Goal: Task Accomplishment & Management: Manage account settings

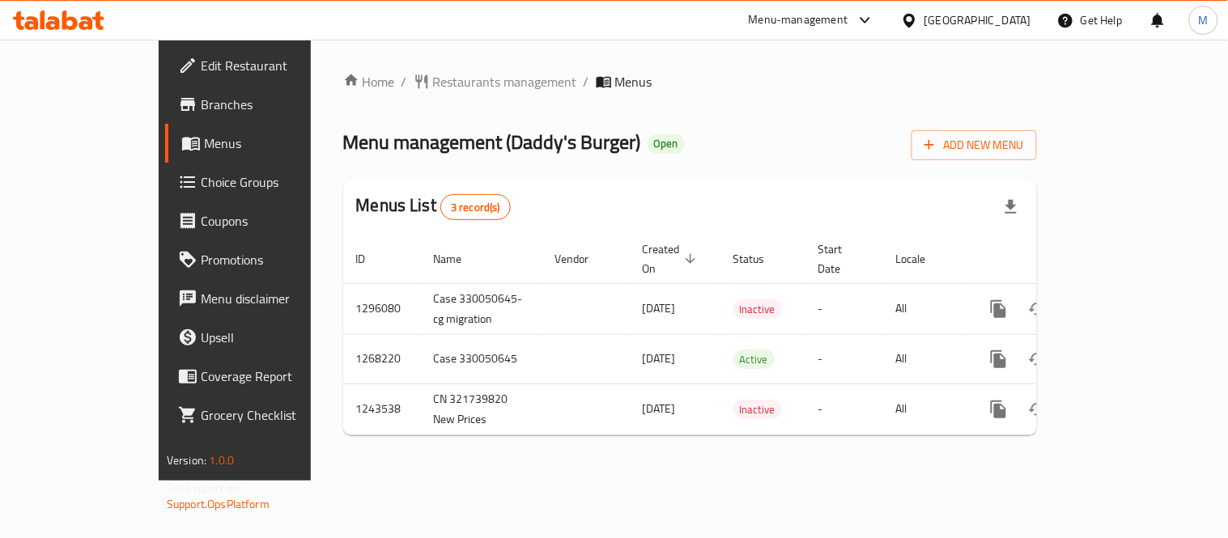
click at [755, 173] on div "Home / Restaurants management / Menus Menu management ( Daddy's Burger ) Open A…" at bounding box center [690, 260] width 694 height 376
drag, startPoint x: 407, startPoint y: 143, endPoint x: 529, endPoint y: 147, distance: 121.5
click at [529, 147] on span "Menu management ( Daddy's Burger )" at bounding box center [492, 142] width 298 height 36
click at [627, 121] on div "Home / Restaurants management / Menus Menu management ( Daddy's Burger ) Open A…" at bounding box center [690, 260] width 694 height 376
click at [633, 164] on div "Home / Restaurants management / Menus Menu management ( Daddy's Burger ) Open A…" at bounding box center [690, 260] width 694 height 376
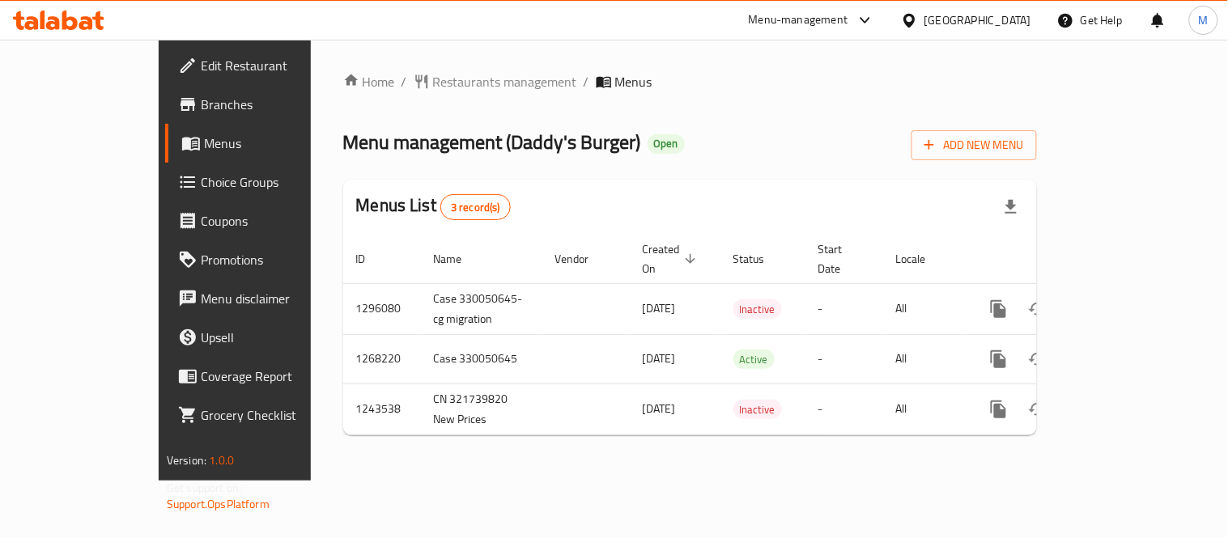
click at [747, 185] on div "Menus List 3 record(s)" at bounding box center [690, 207] width 694 height 55
click at [750, 103] on div "Home / Restaurants management / Menus Menu management ( Daddy's Burger ) Open A…" at bounding box center [690, 260] width 694 height 376
click at [675, 79] on ol "Home / Restaurants management / Menus" at bounding box center [690, 81] width 694 height 19
drag, startPoint x: 490, startPoint y: 0, endPoint x: 791, endPoint y: 71, distance: 309.5
click at [804, 73] on ol "Home / Restaurants management / Menus" at bounding box center [690, 81] width 694 height 19
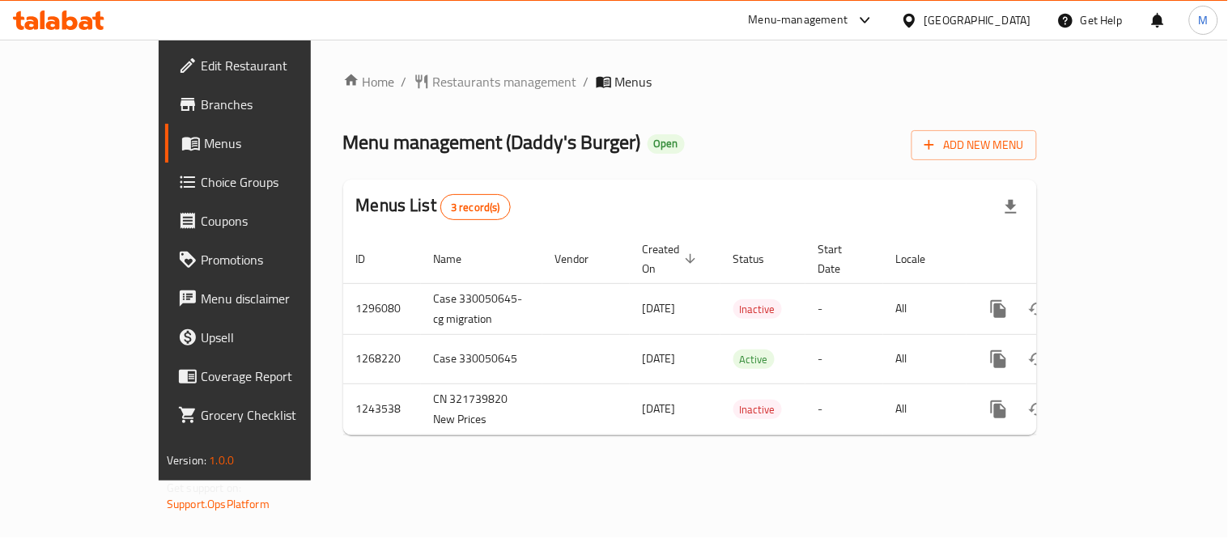
click at [746, 69] on div "Home / Restaurants management / Menus Menu management ( Daddy's Burger ) Open A…" at bounding box center [690, 260] width 759 height 441
drag, startPoint x: 627, startPoint y: 1, endPoint x: 604, endPoint y: 74, distance: 77.1
click at [604, 74] on ol "Home / Restaurants management / Menus" at bounding box center [690, 81] width 694 height 19
click at [165, 124] on link "Menus" at bounding box center [264, 143] width 198 height 39
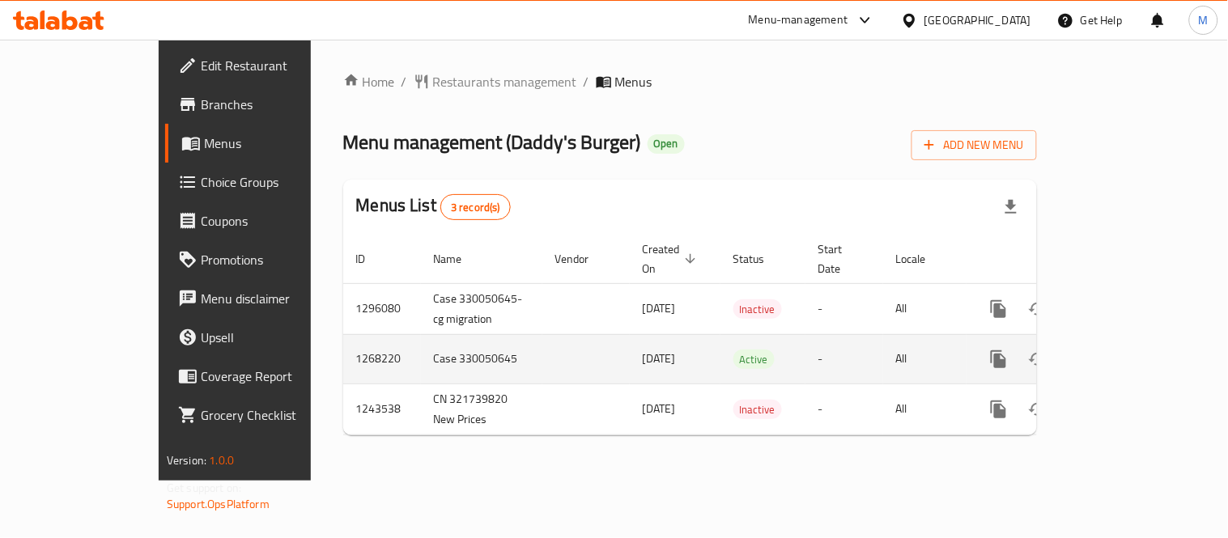
click at [1135, 340] on link "enhanced table" at bounding box center [1115, 359] width 39 height 39
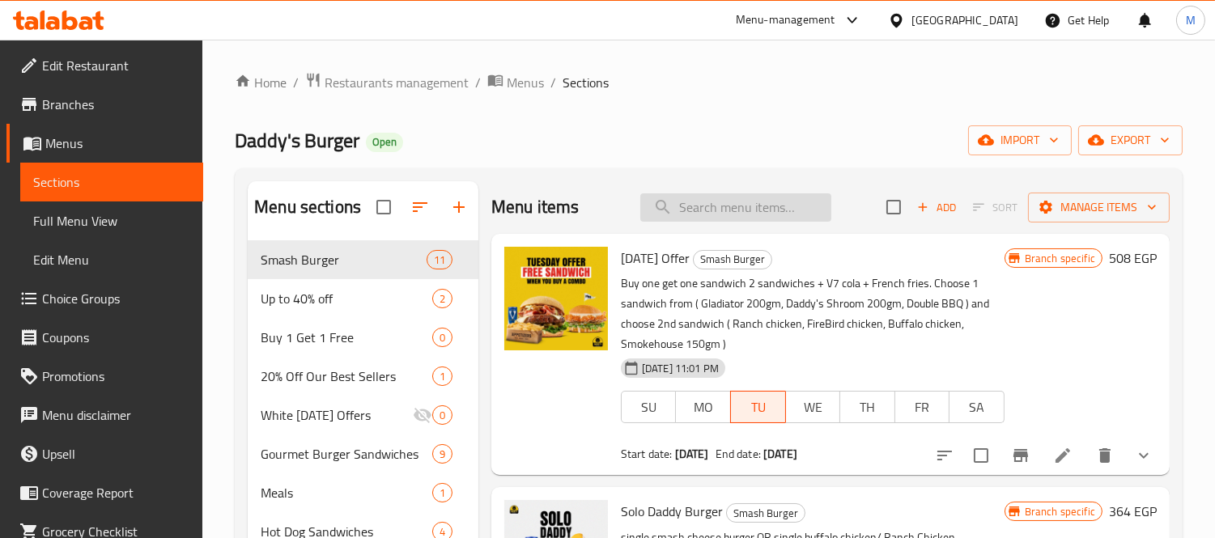
click at [748, 198] on input "search" at bounding box center [735, 207] width 191 height 28
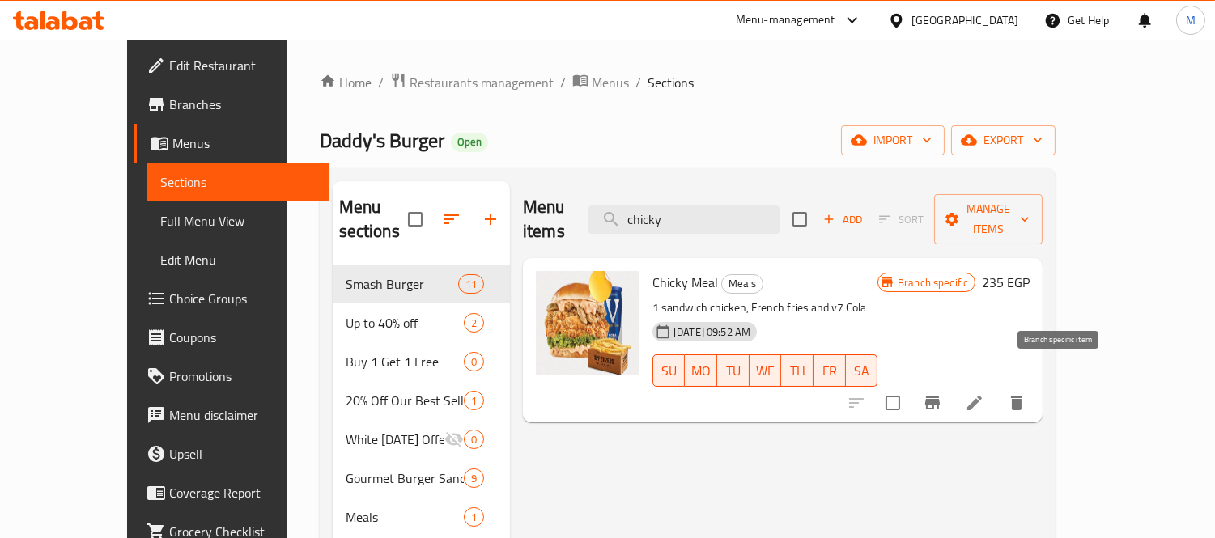
type input "chicky"
click at [940, 397] on icon "Branch-specific-item" at bounding box center [932, 403] width 15 height 13
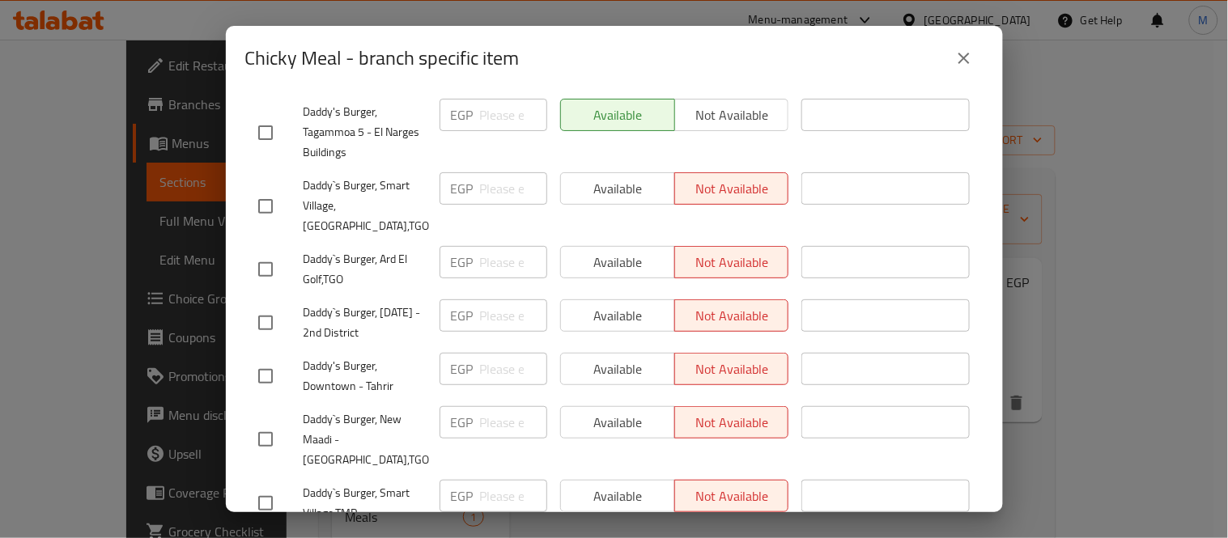
scroll to position [1563, 0]
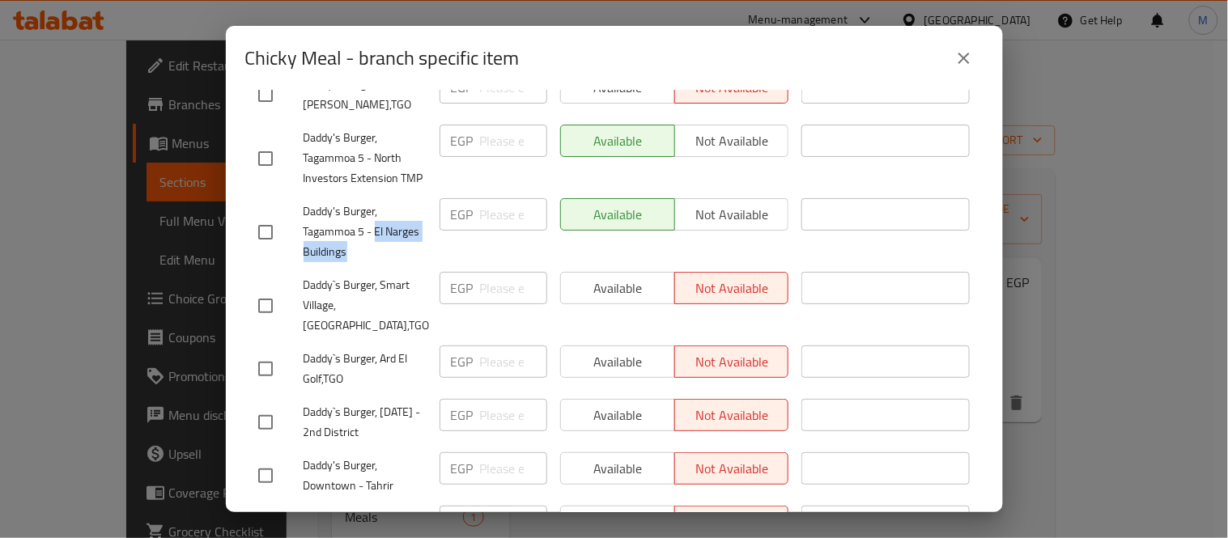
drag, startPoint x: 374, startPoint y: 221, endPoint x: 381, endPoint y: 243, distance: 22.8
click at [381, 243] on span "Daddy's Burger, Tagammoa 5 - El Narges Buildings" at bounding box center [365, 232] width 123 height 61
copy span "El [PERSON_NAME] Buildings"
click at [332, 216] on span "Daddy's Burger, Tagammoa 5 - El Narges Buildings" at bounding box center [365, 232] width 123 height 61
drag, startPoint x: 300, startPoint y: 214, endPoint x: 351, endPoint y: 232, distance: 54.0
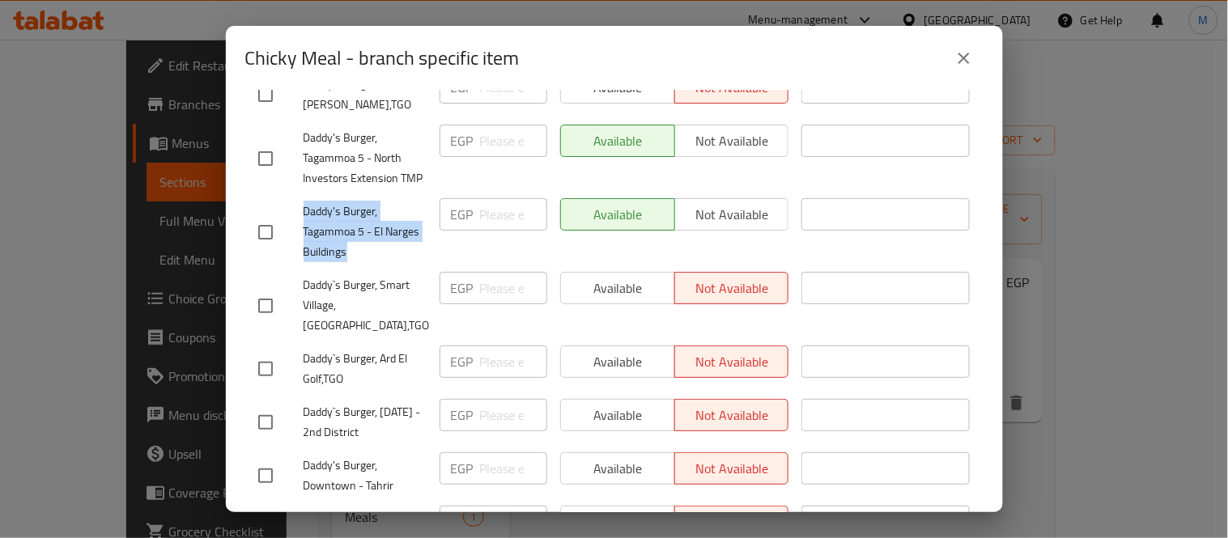
click at [351, 232] on div "Daddy's Burger, Tagammoa 5 - El Narges Buildings" at bounding box center [342, 232] width 181 height 80
drag, startPoint x: 353, startPoint y: 239, endPoint x: 344, endPoint y: 238, distance: 8.9
click at [354, 239] on span "Daddy's Burger, Tagammoa 5 - El Narges Buildings" at bounding box center [365, 232] width 123 height 61
click at [313, 223] on span "Daddy's Burger, Tagammoa 5 - El Narges Buildings" at bounding box center [365, 232] width 123 height 61
drag, startPoint x: 304, startPoint y: 219, endPoint x: 370, endPoint y: 240, distance: 68.9
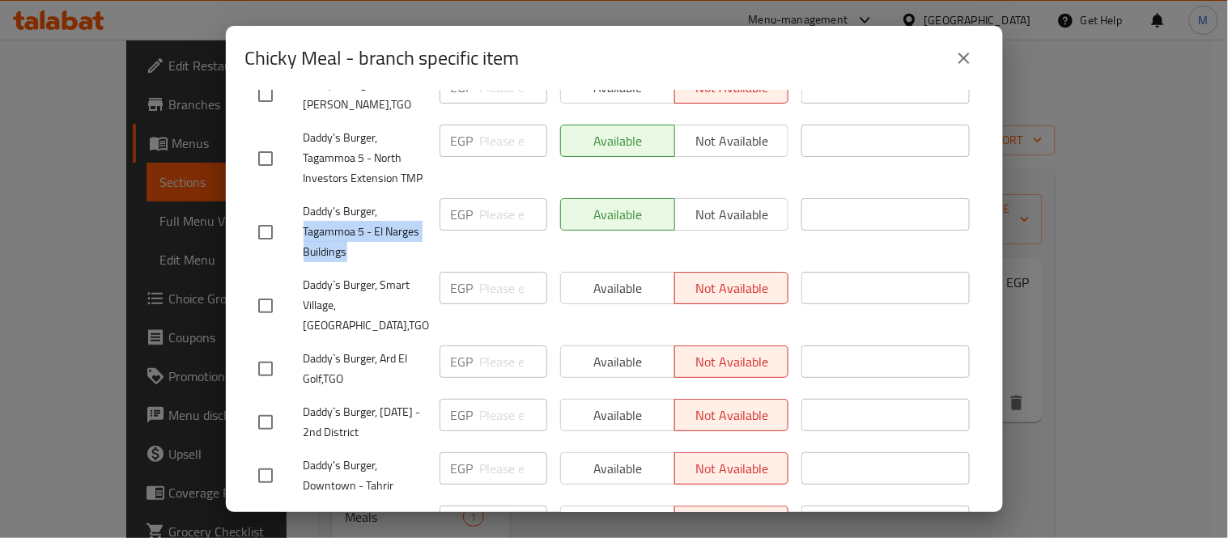
click at [370, 240] on span "Daddy's Burger, Tagammoa 5 - El Narges Buildings" at bounding box center [365, 232] width 123 height 61
copy span "Tagammoa 5 - El [PERSON_NAME] Buildings"
click at [400, 229] on span "Daddy's Burger, Tagammoa 5 - El Narges Buildings" at bounding box center [365, 232] width 123 height 61
click at [965, 53] on icon "close" at bounding box center [964, 58] width 19 height 19
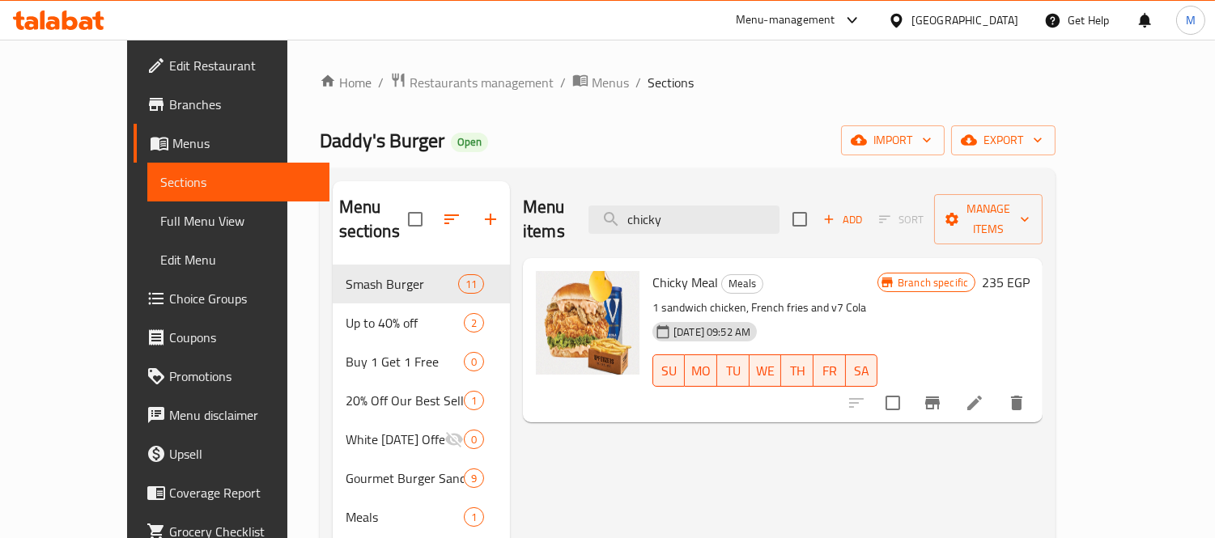
click at [704, 133] on div "Daddy's Burger Open import export" at bounding box center [688, 140] width 737 height 30
click at [738, 215] on input "chicky" at bounding box center [684, 220] width 191 height 28
click at [942, 393] on icon "Branch-specific-item" at bounding box center [932, 402] width 19 height 19
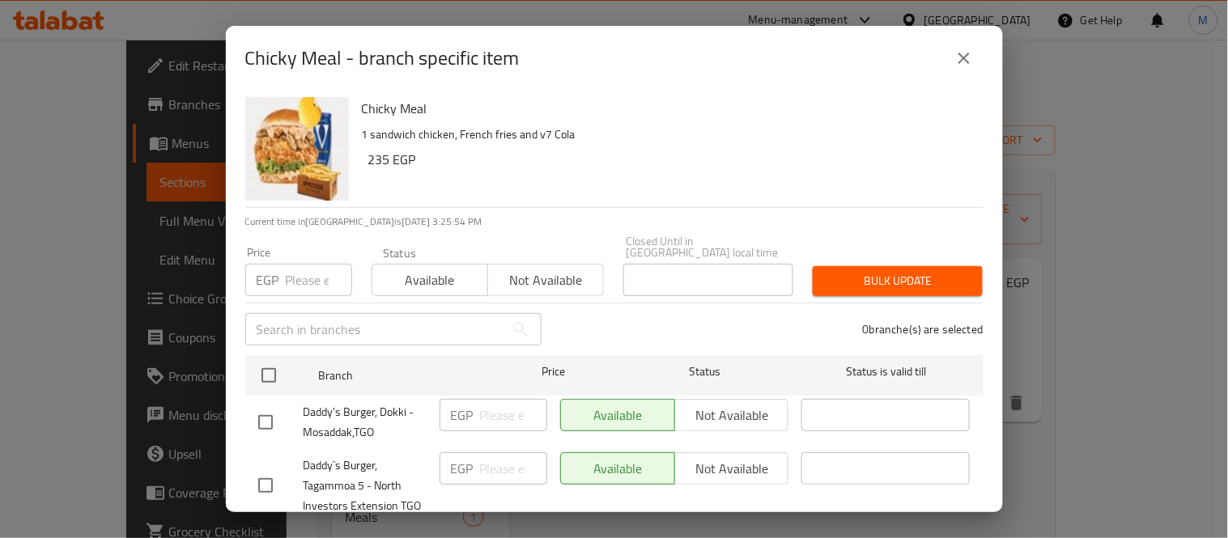
click at [966, 54] on icon "close" at bounding box center [964, 58] width 19 height 19
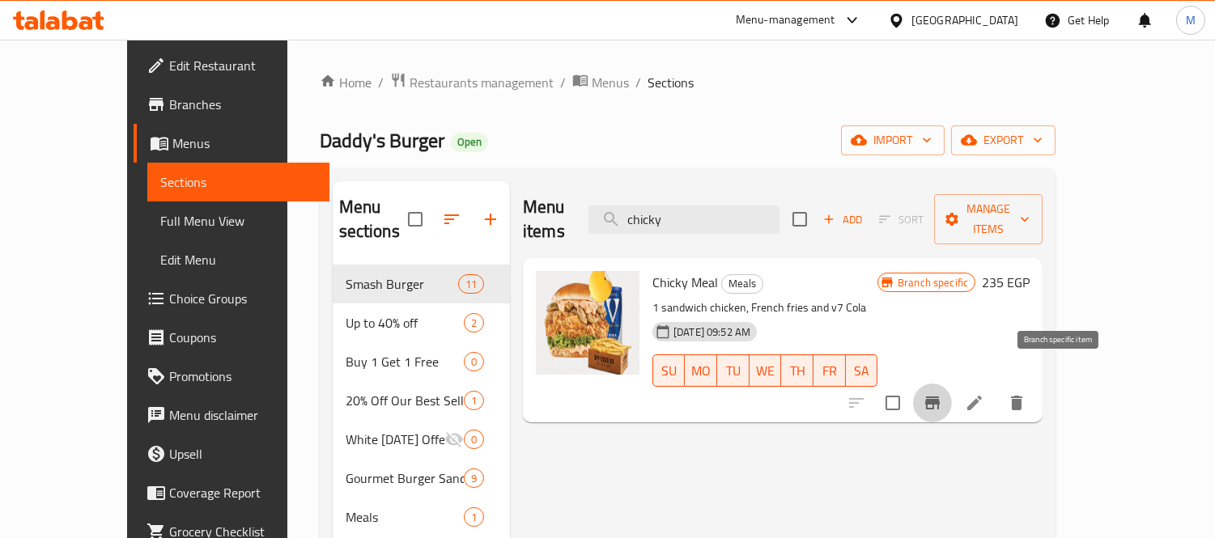
click at [942, 393] on icon "Branch-specific-item" at bounding box center [932, 402] width 19 height 19
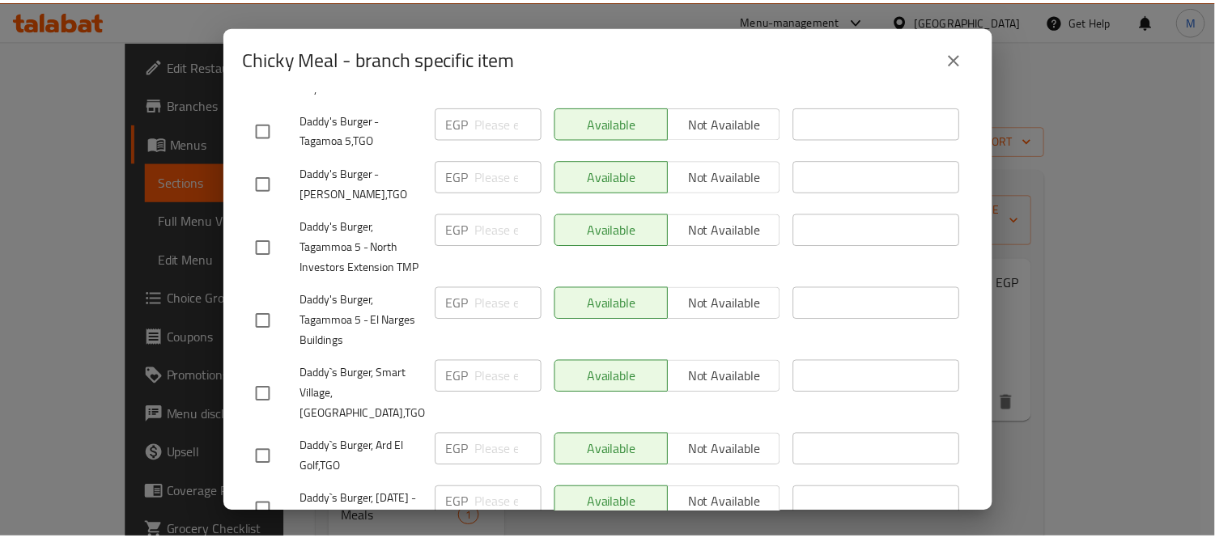
scroll to position [1743, 0]
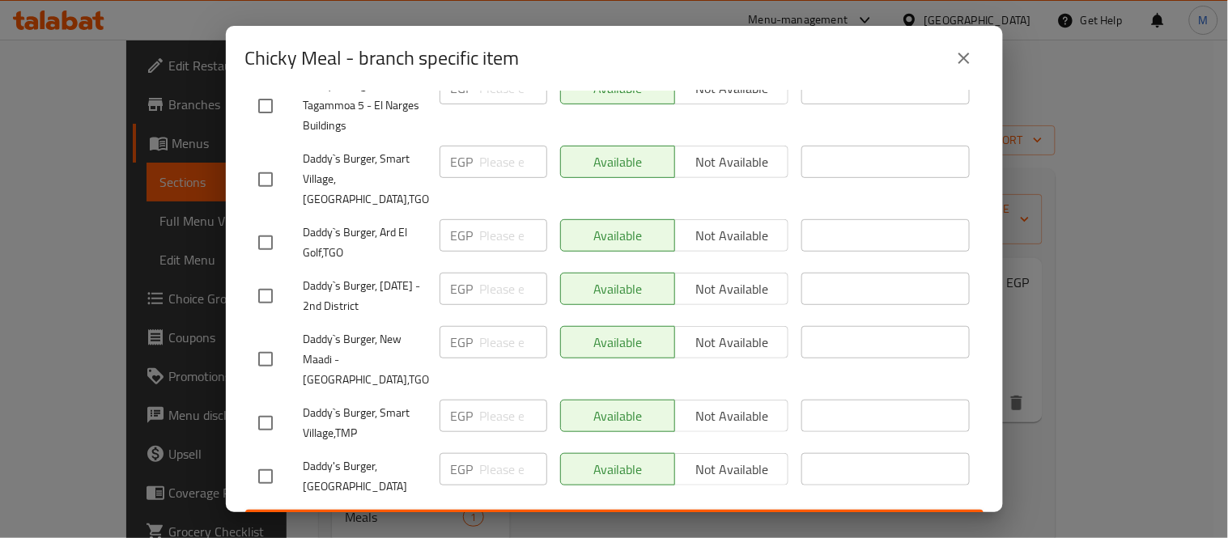
click at [966, 58] on icon "close" at bounding box center [964, 58] width 19 height 19
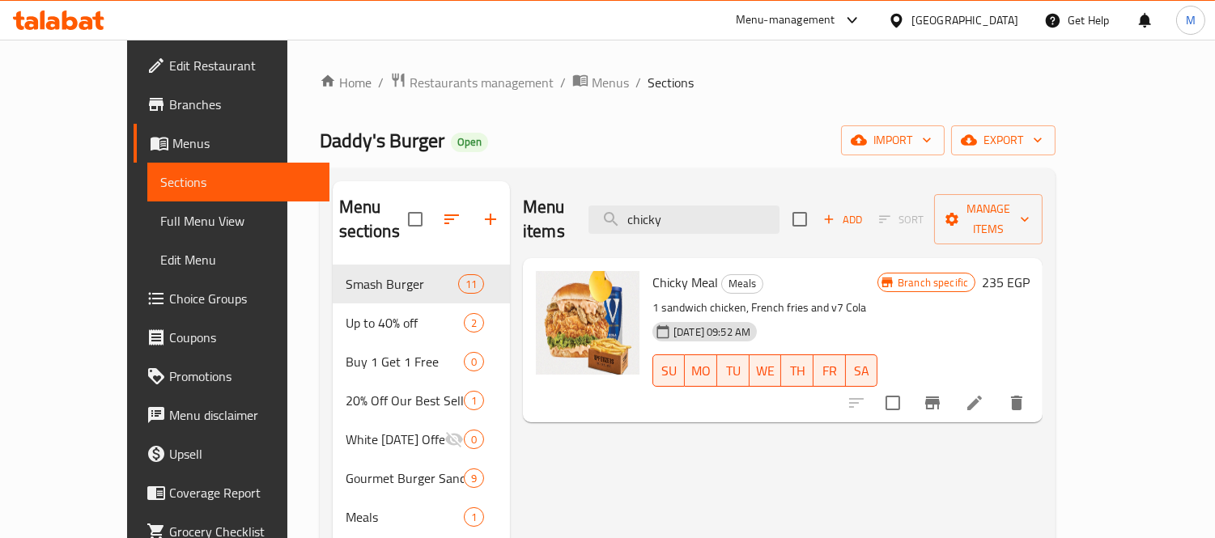
click at [169, 483] on span "Coverage Report" at bounding box center [243, 492] width 148 height 19
